Goal: Transaction & Acquisition: Download file/media

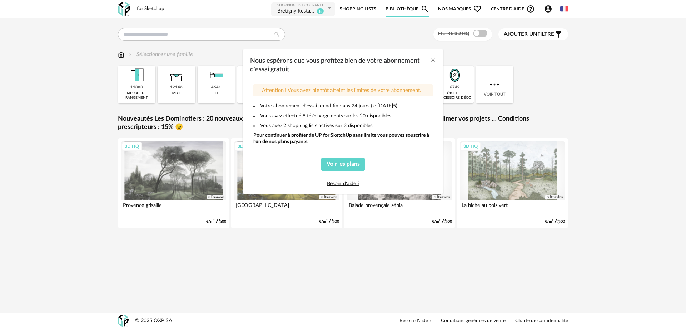
click at [72, 147] on div "Nous espérons que vous profitez bien de votre abonnement d'essai gratuit. Atten…" at bounding box center [343, 164] width 686 height 329
click at [437, 63] on div "Nous espérons que vous profitez bien de votre abonnement d'essai gratuit." at bounding box center [343, 63] width 200 height 28
click at [435, 59] on icon "Close" at bounding box center [433, 60] width 6 height 6
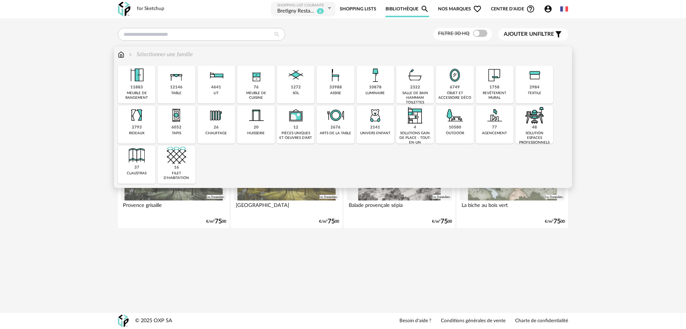
click at [170, 85] on div "12146 table" at bounding box center [177, 84] width 38 height 38
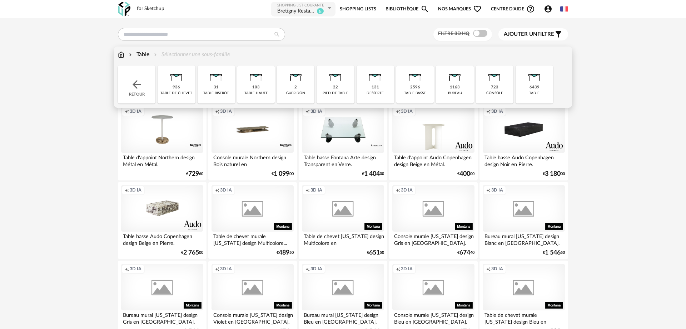
click at [152, 54] on div "Table Sélectionner une sous-famille" at bounding box center [174, 54] width 112 height 8
click at [207, 87] on div "31 table bistrot" at bounding box center [217, 84] width 38 height 38
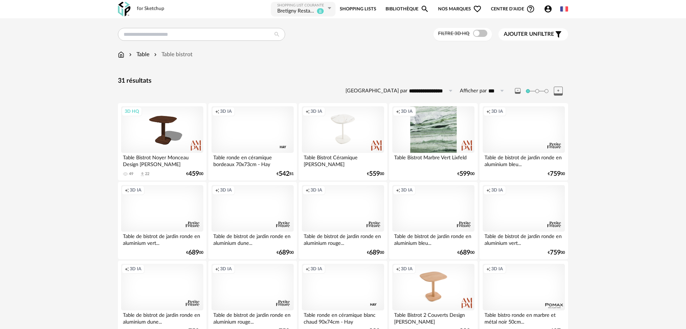
click at [479, 34] on span at bounding box center [480, 33] width 14 height 7
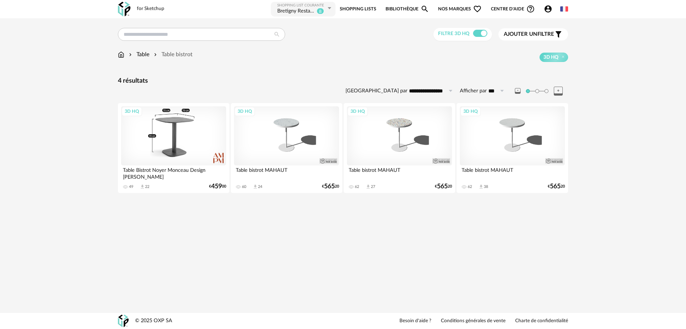
click at [172, 147] on div "3D HQ" at bounding box center [173, 135] width 105 height 59
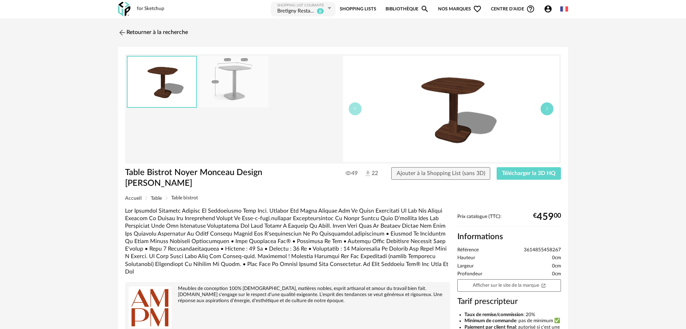
click at [548, 109] on icon "button" at bounding box center [547, 108] width 4 height 4
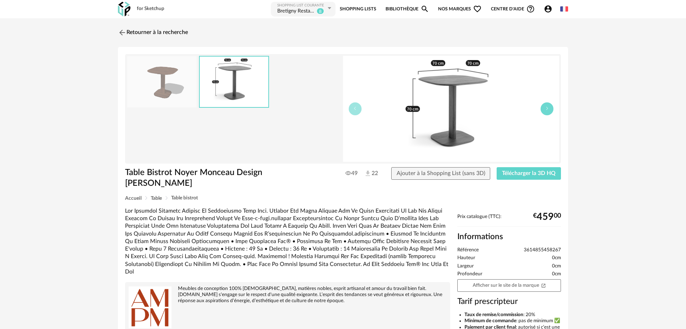
click at [547, 109] on icon "button" at bounding box center [547, 108] width 4 height 4
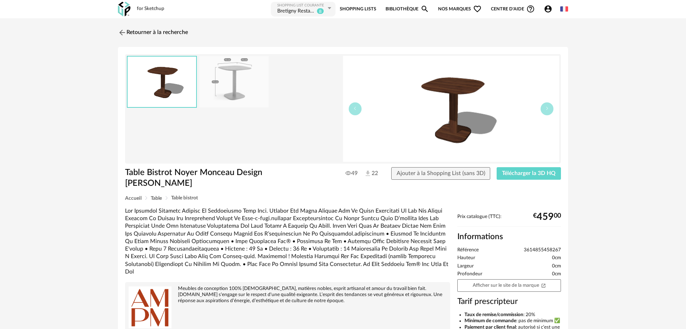
click at [162, 72] on img at bounding box center [162, 81] width 69 height 50
click at [340, 174] on div "49 22 Ajouter à la Shopping List (sans 3D) Télécharger la 3D HQ" at bounding box center [435, 173] width 258 height 13
click at [346, 174] on icon at bounding box center [349, 173] width 6 height 6
click at [442, 102] on img at bounding box center [451, 109] width 216 height 106
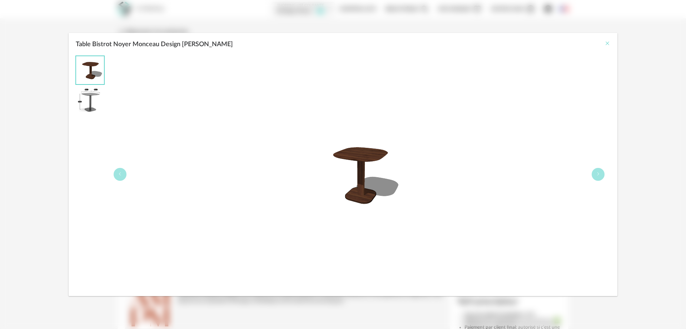
click at [609, 42] on icon "Close" at bounding box center [608, 43] width 6 height 6
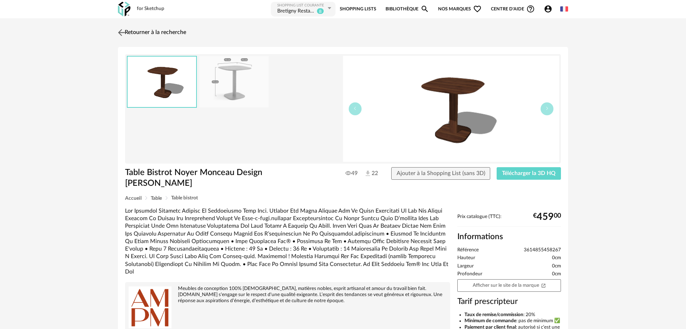
click at [120, 33] on img at bounding box center [122, 32] width 10 height 10
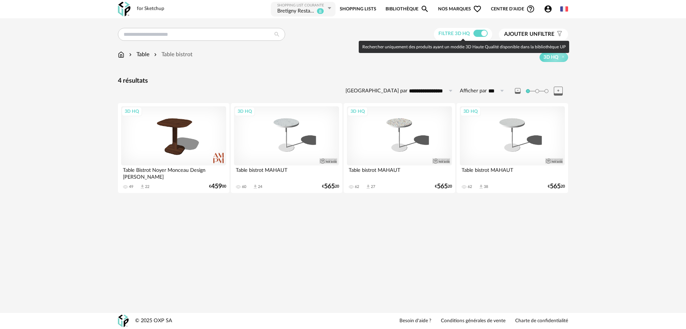
click at [484, 35] on span at bounding box center [481, 33] width 14 height 7
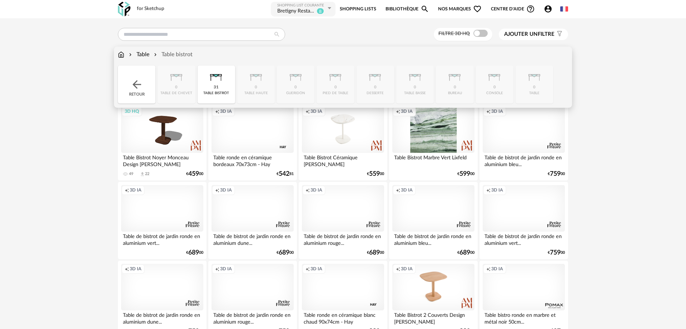
click at [143, 52] on div "Table" at bounding box center [139, 54] width 22 height 8
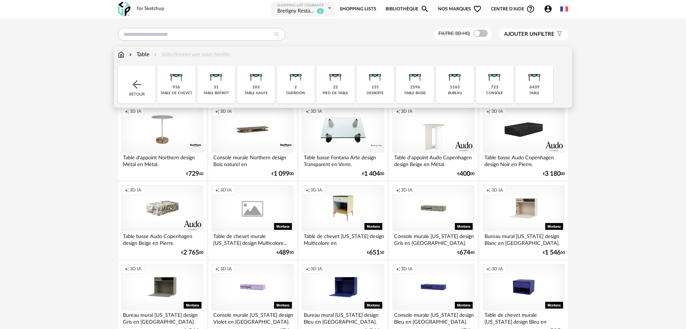
click at [247, 77] on img at bounding box center [256, 74] width 19 height 19
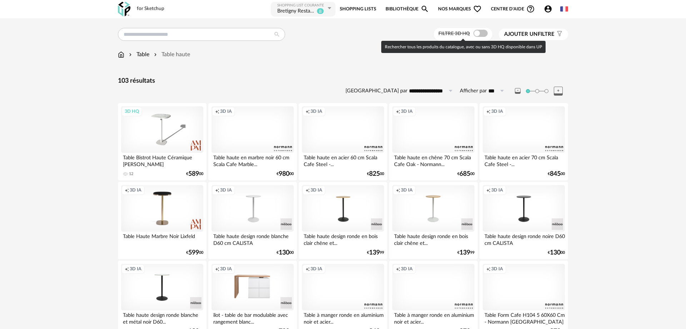
click at [476, 35] on span at bounding box center [481, 33] width 14 height 7
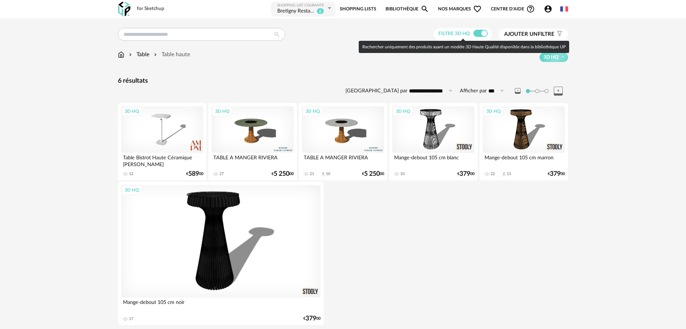
click at [478, 33] on span at bounding box center [481, 33] width 14 height 7
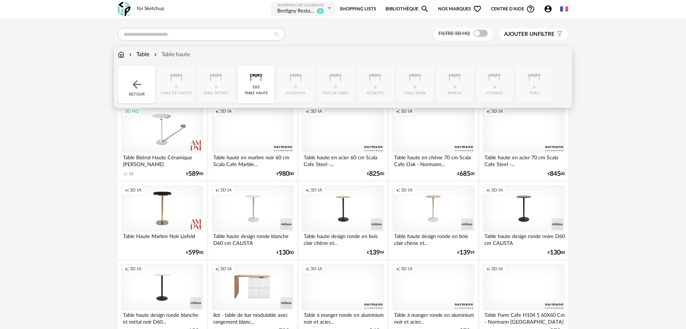
click at [153, 57] on div "Table Table haute" at bounding box center [154, 54] width 72 height 8
click at [136, 78] on div "Retour" at bounding box center [137, 84] width 38 height 38
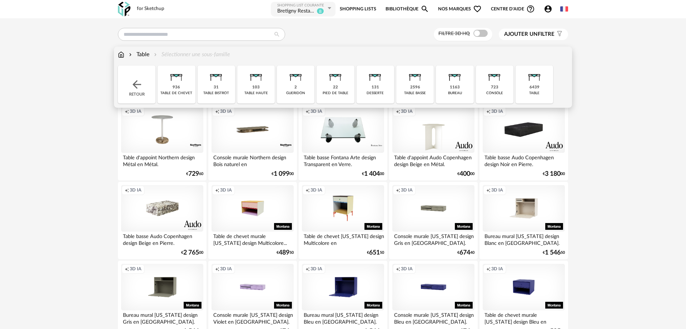
click at [137, 77] on div "Retour" at bounding box center [137, 84] width 38 height 38
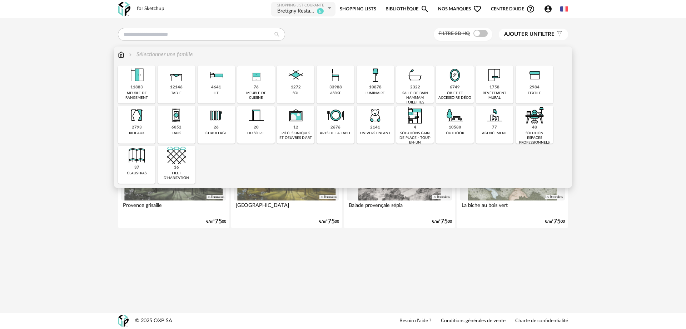
click at [342, 83] on img at bounding box center [335, 74] width 19 height 19
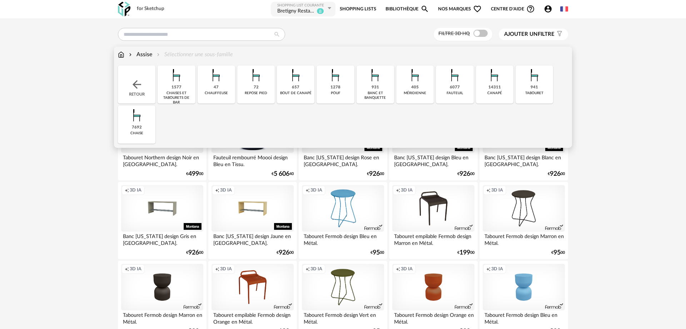
click at [531, 80] on img at bounding box center [534, 74] width 19 height 19
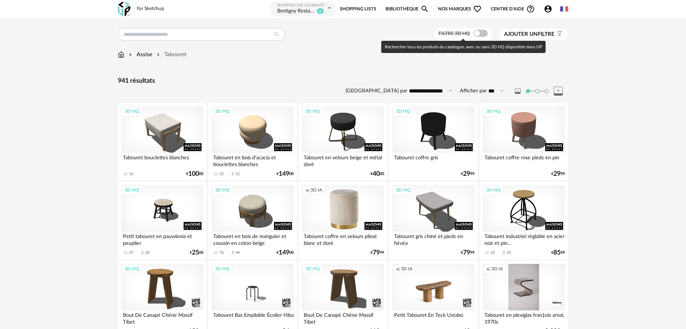
click at [478, 30] on span at bounding box center [481, 33] width 14 height 7
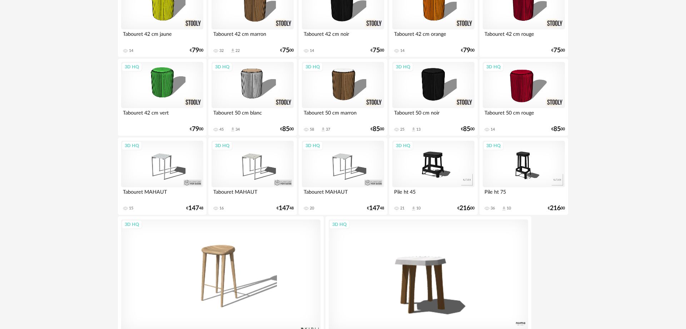
scroll to position [578, 0]
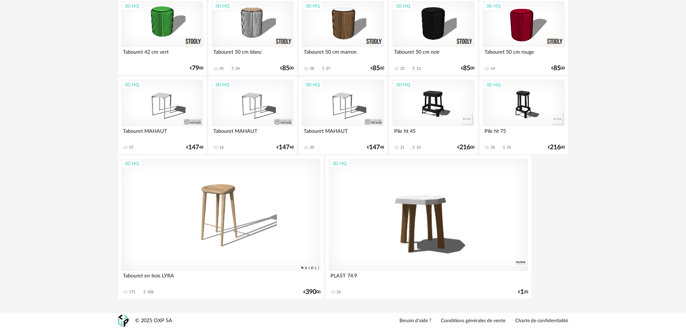
click at [264, 232] on div "3D HQ" at bounding box center [221, 214] width 200 height 112
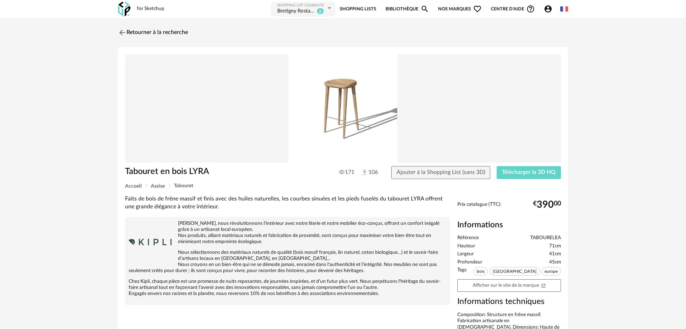
drag, startPoint x: 341, startPoint y: 127, endPoint x: 346, endPoint y: 128, distance: 5.6
click at [340, 127] on img at bounding box center [343, 108] width 436 height 108
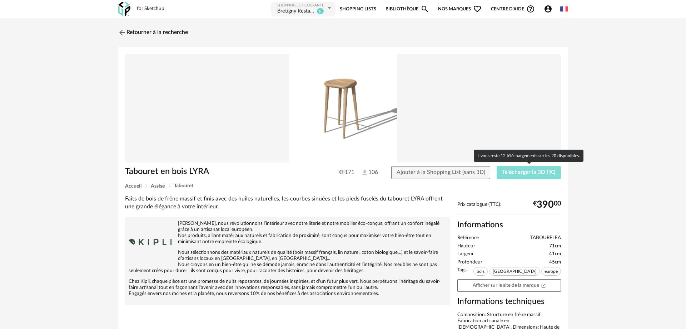
click at [546, 170] on span "Télécharger la 3D HQ" at bounding box center [529, 172] width 54 height 6
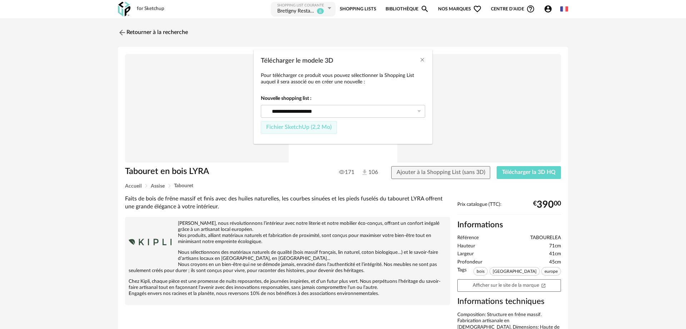
click at [291, 127] on span "Fichier SketchUp (2,2 Mo)" at bounding box center [298, 127] width 65 height 6
